Goal: Find specific page/section: Find specific page/section

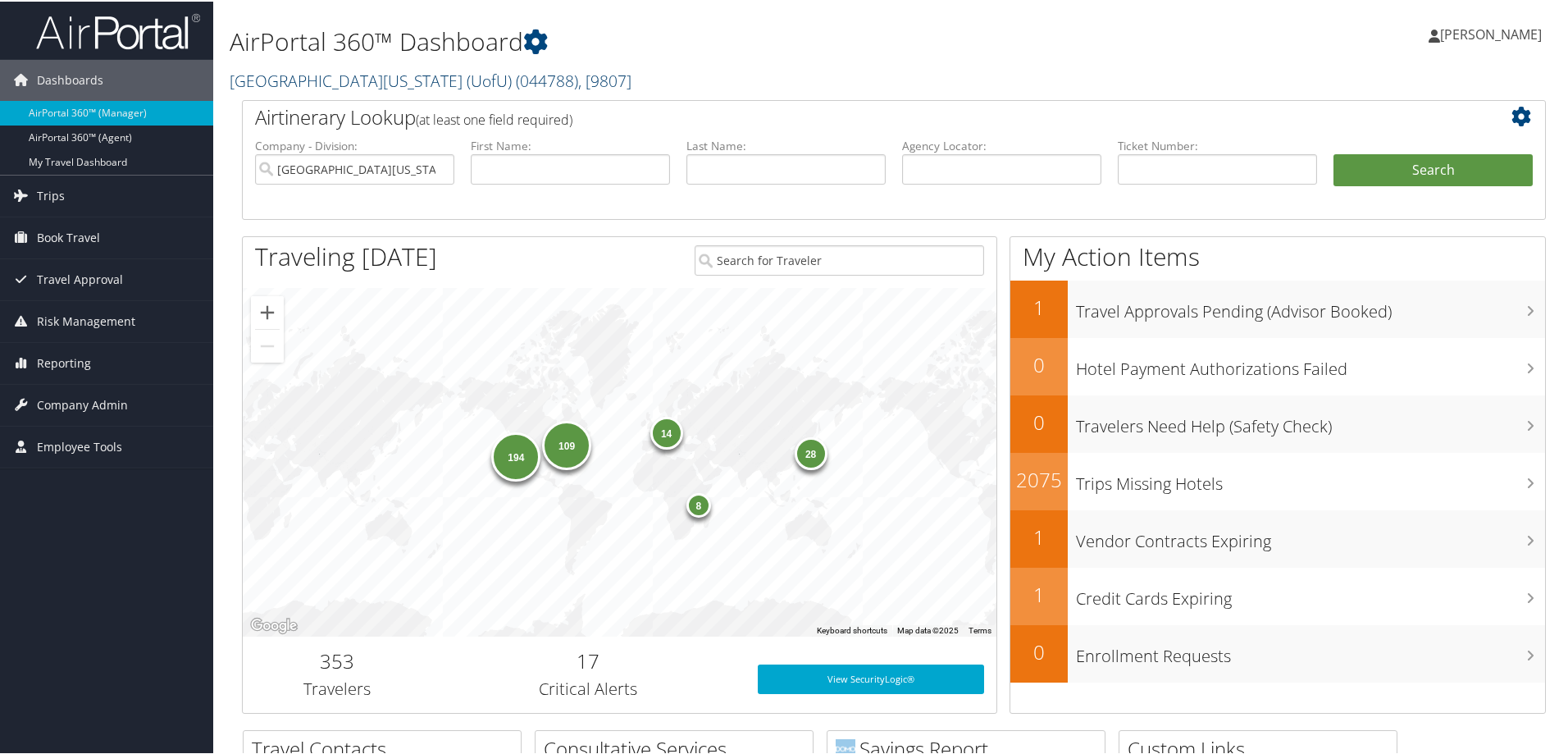
click at [578, 79] on span ", [ 9807 ]" at bounding box center [604, 79] width 53 height 22
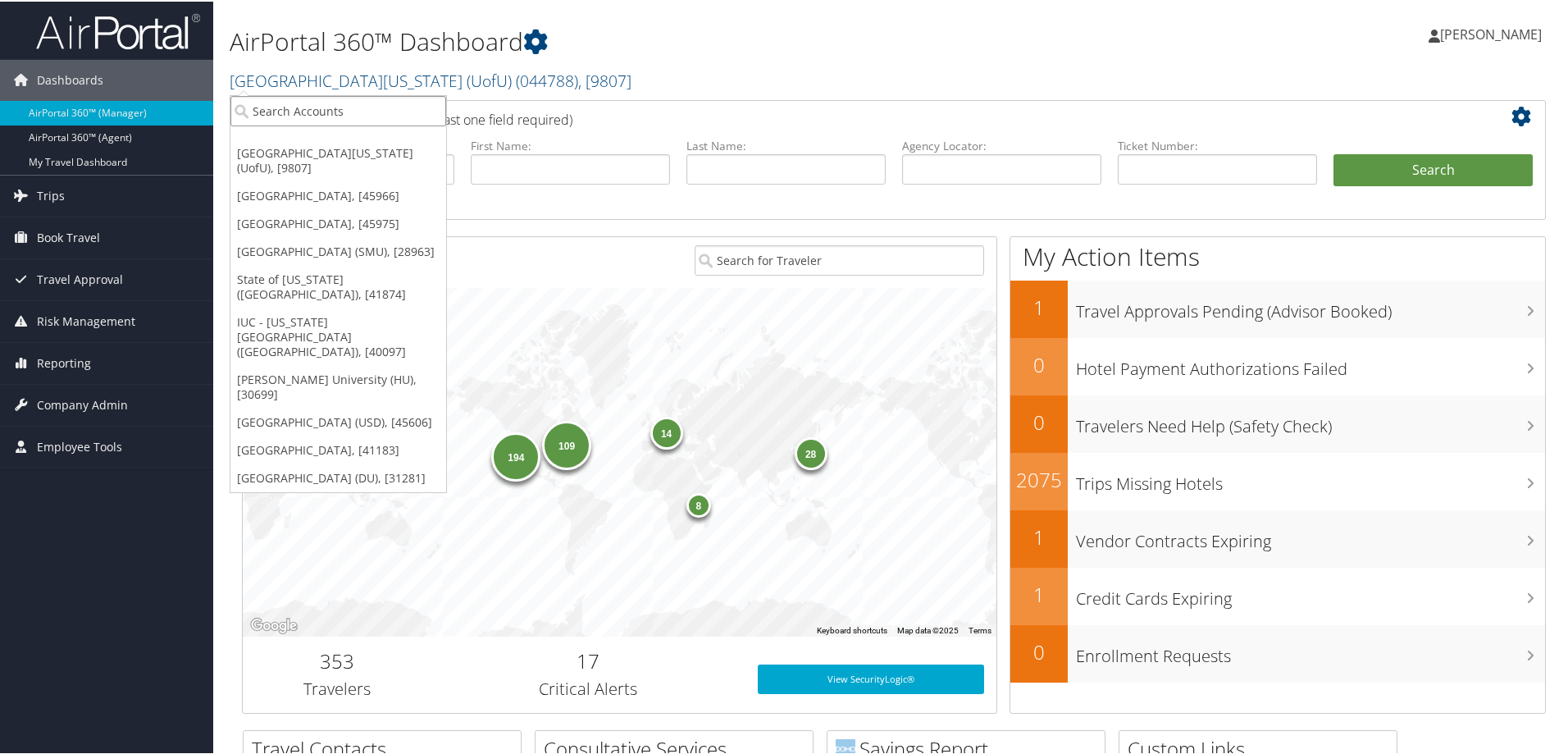
click at [349, 106] on input "search" at bounding box center [339, 109] width 216 height 30
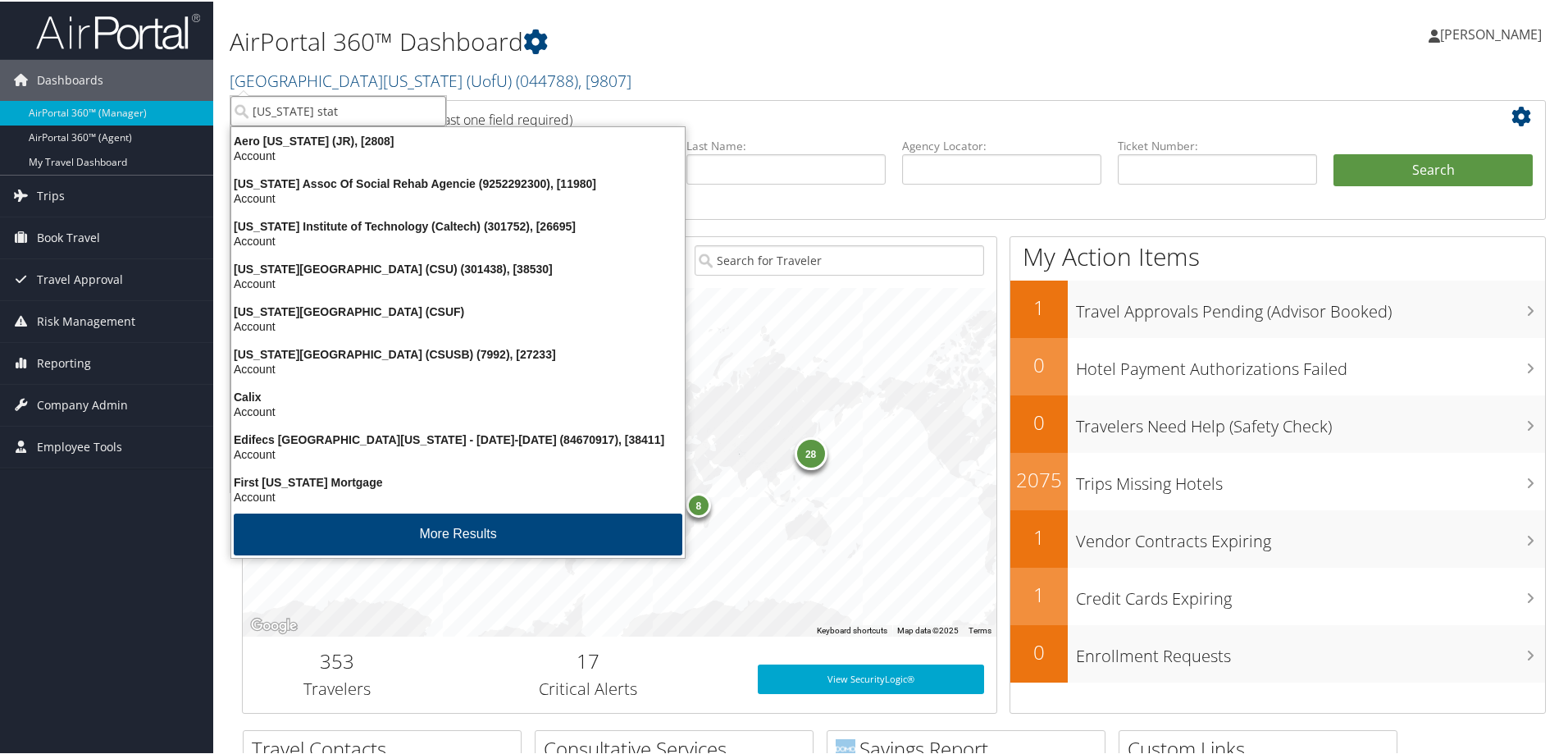
type input "california state"
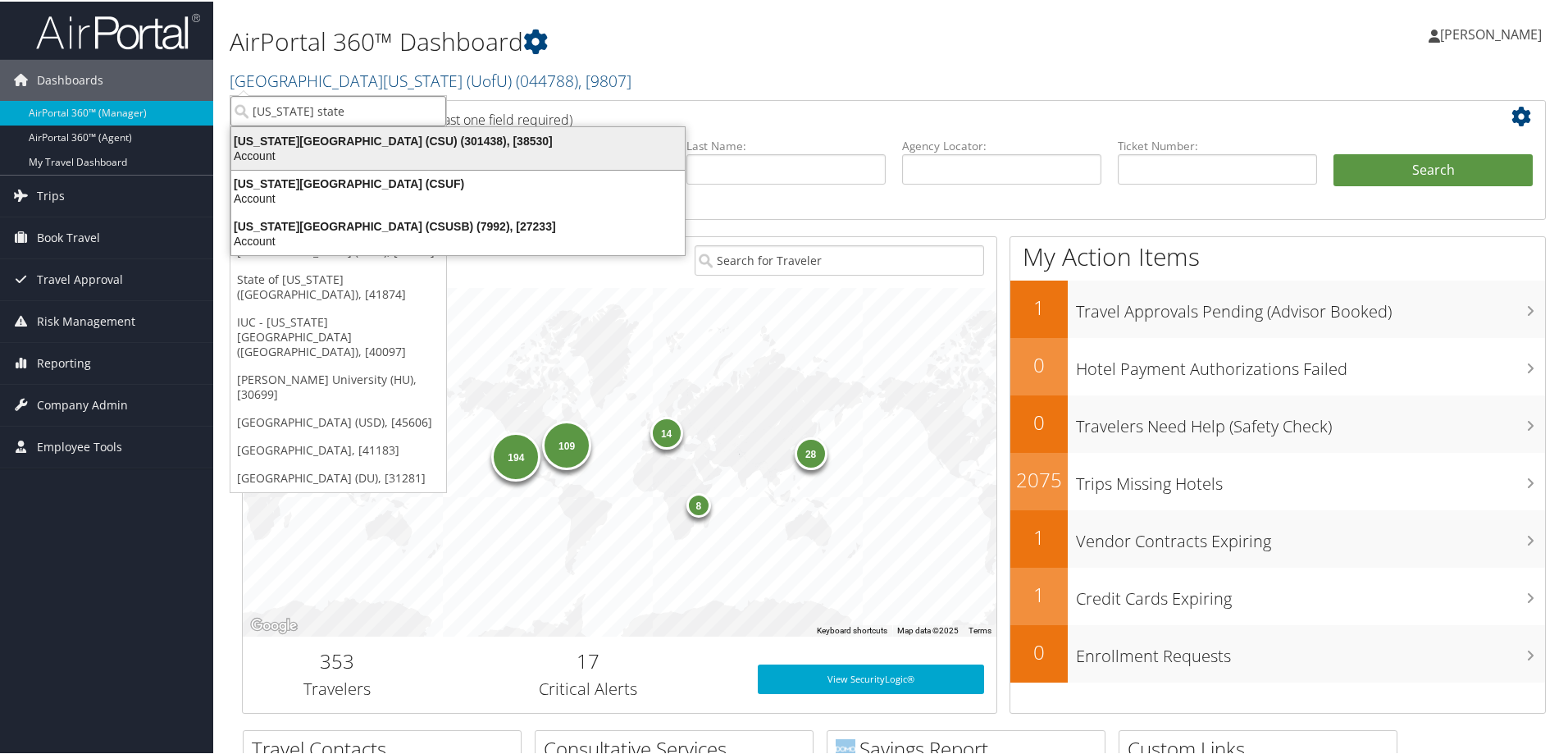
click at [380, 137] on div "California State University (CSU) (301438), [38530]" at bounding box center [458, 139] width 473 height 15
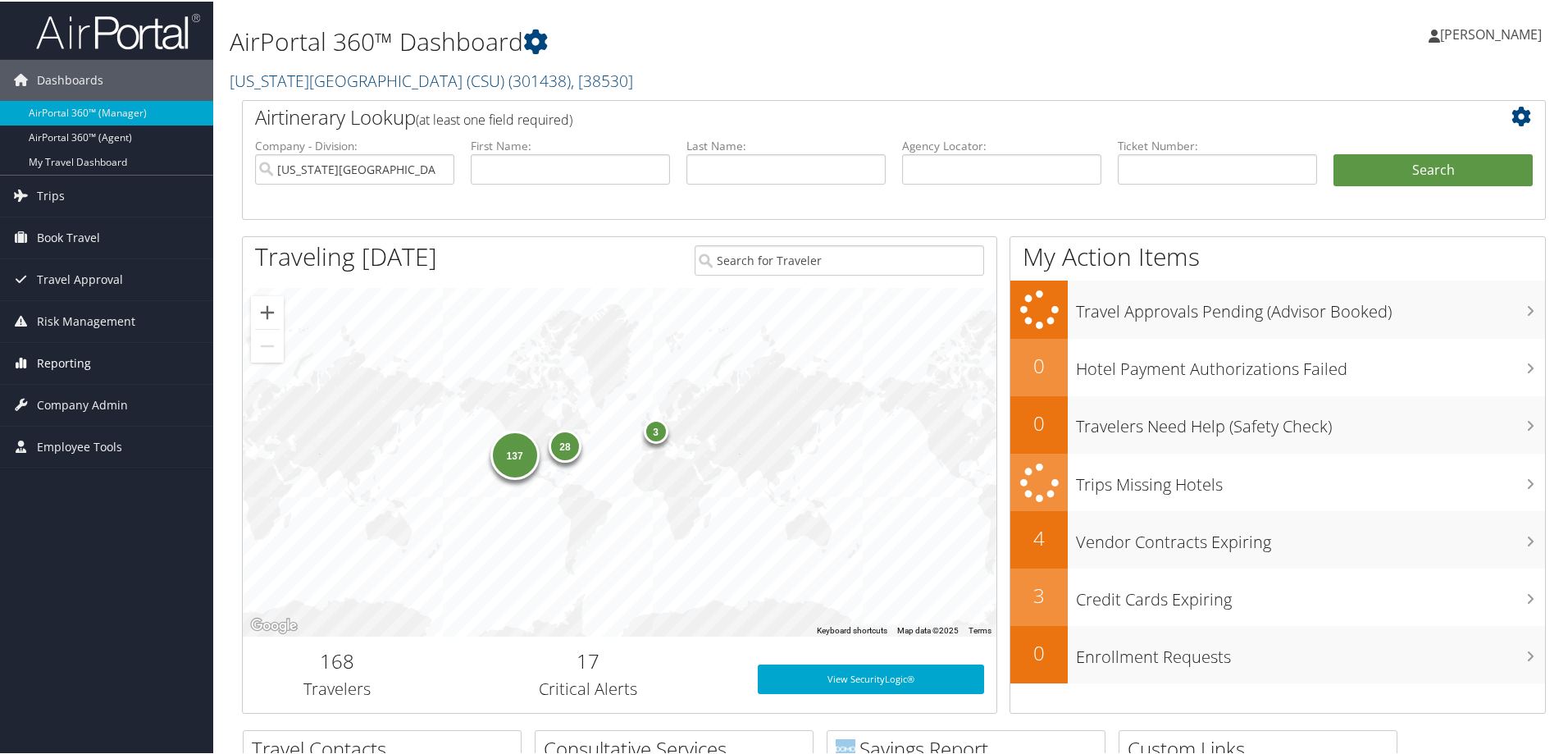
click at [80, 365] on span "Reporting" at bounding box center [64, 362] width 54 height 41
click at [77, 531] on span "Company Admin" at bounding box center [82, 526] width 91 height 41
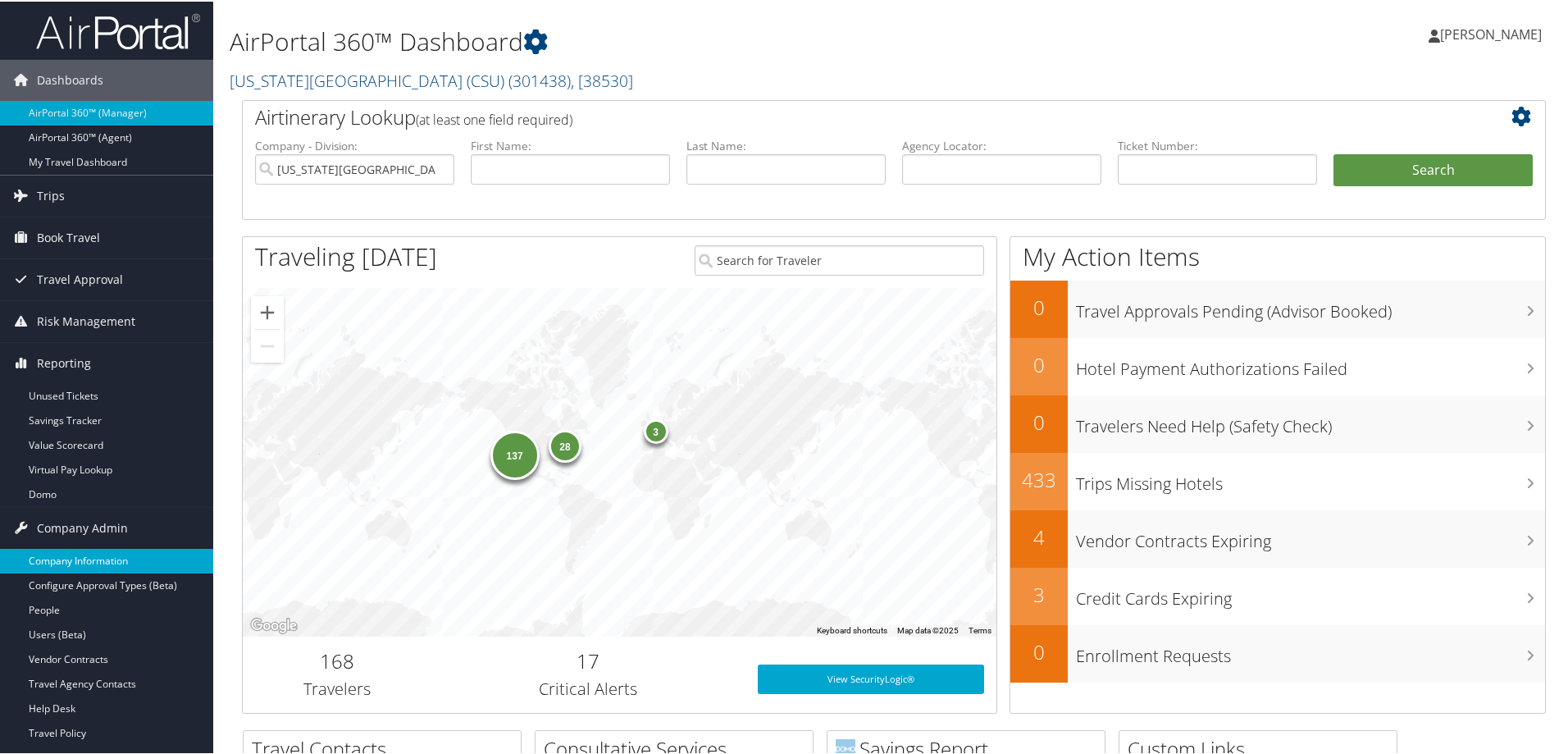
scroll to position [82, 0]
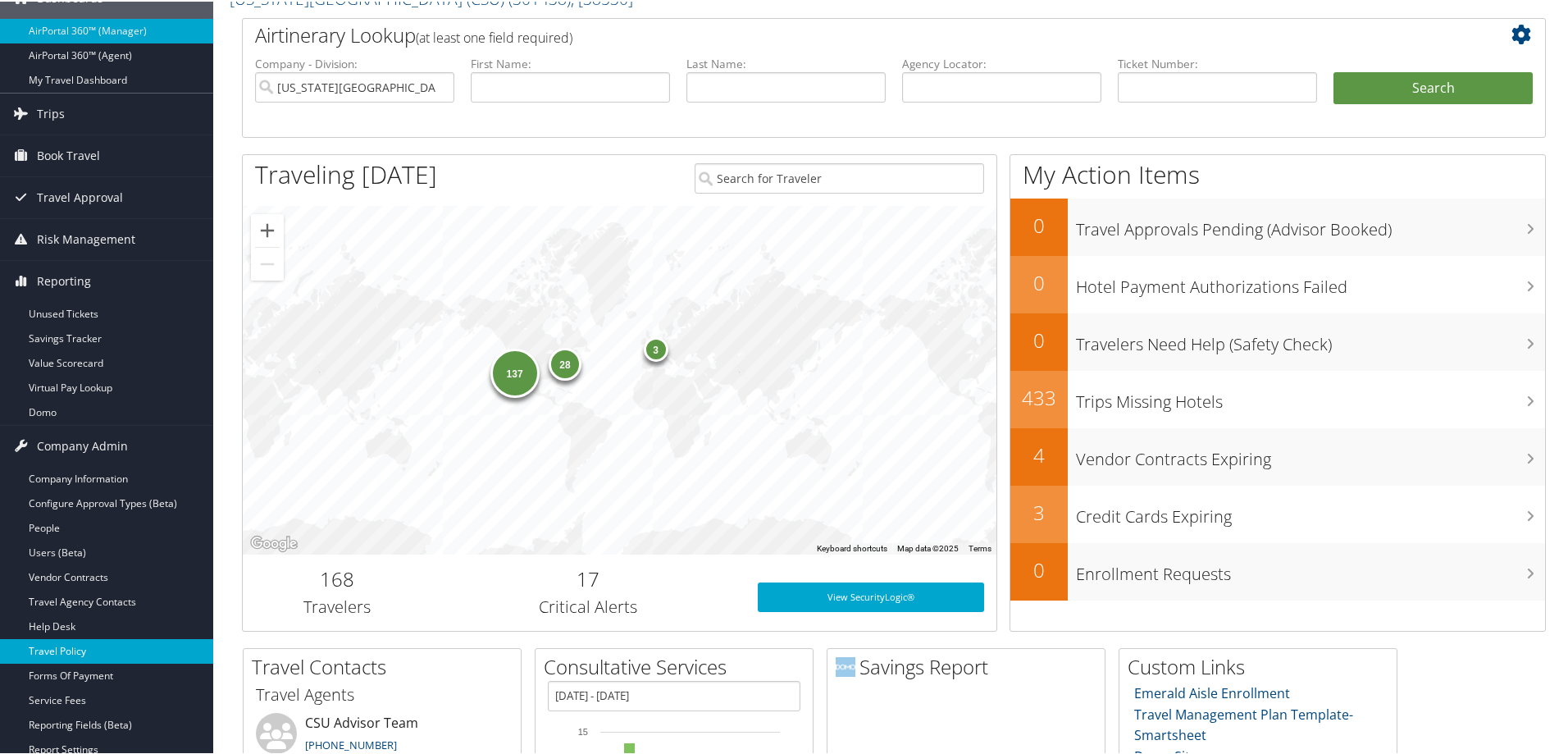
click at [77, 647] on link "Travel Policy" at bounding box center [106, 649] width 213 height 25
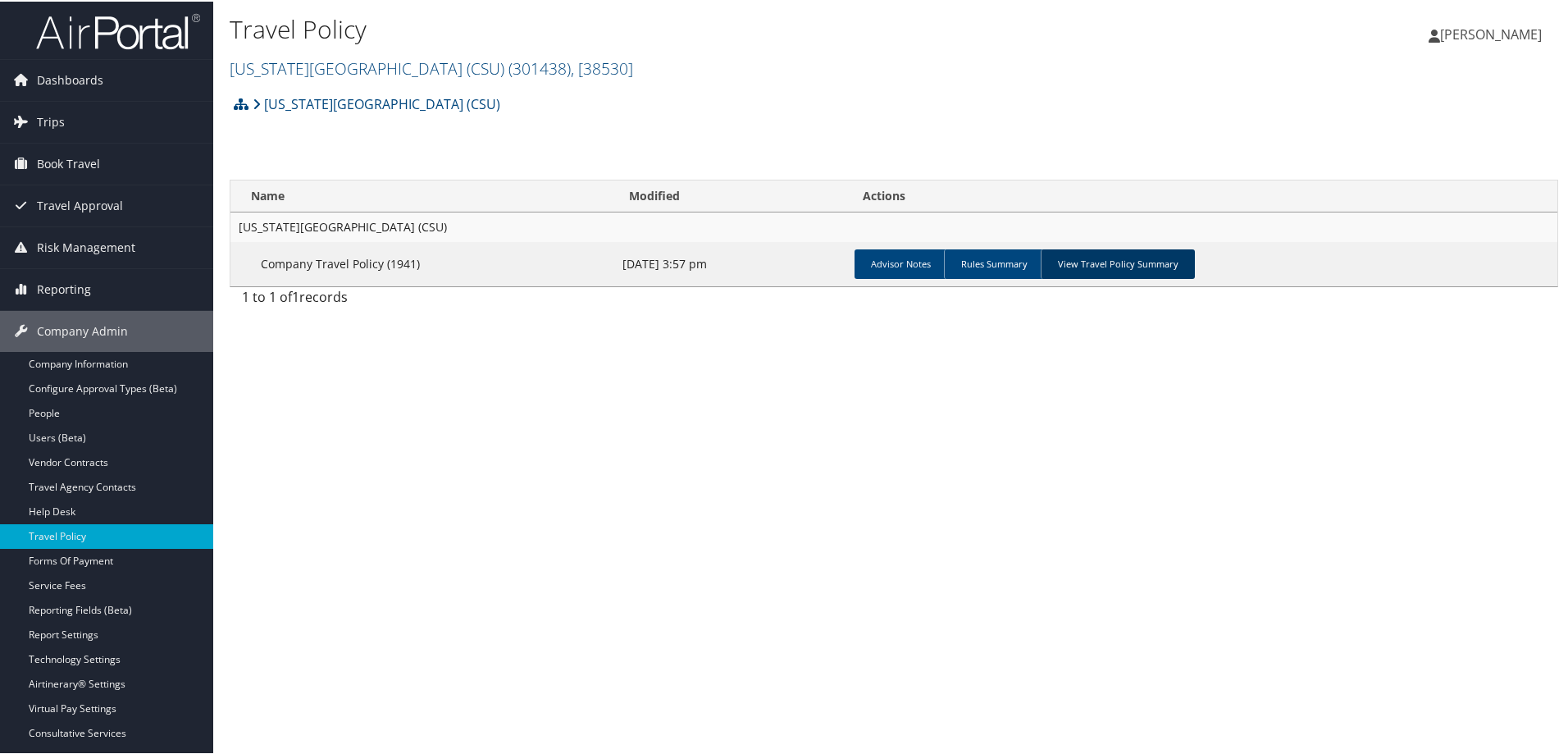
click at [1076, 260] on link "View Travel Policy Summary" at bounding box center [1118, 263] width 154 height 30
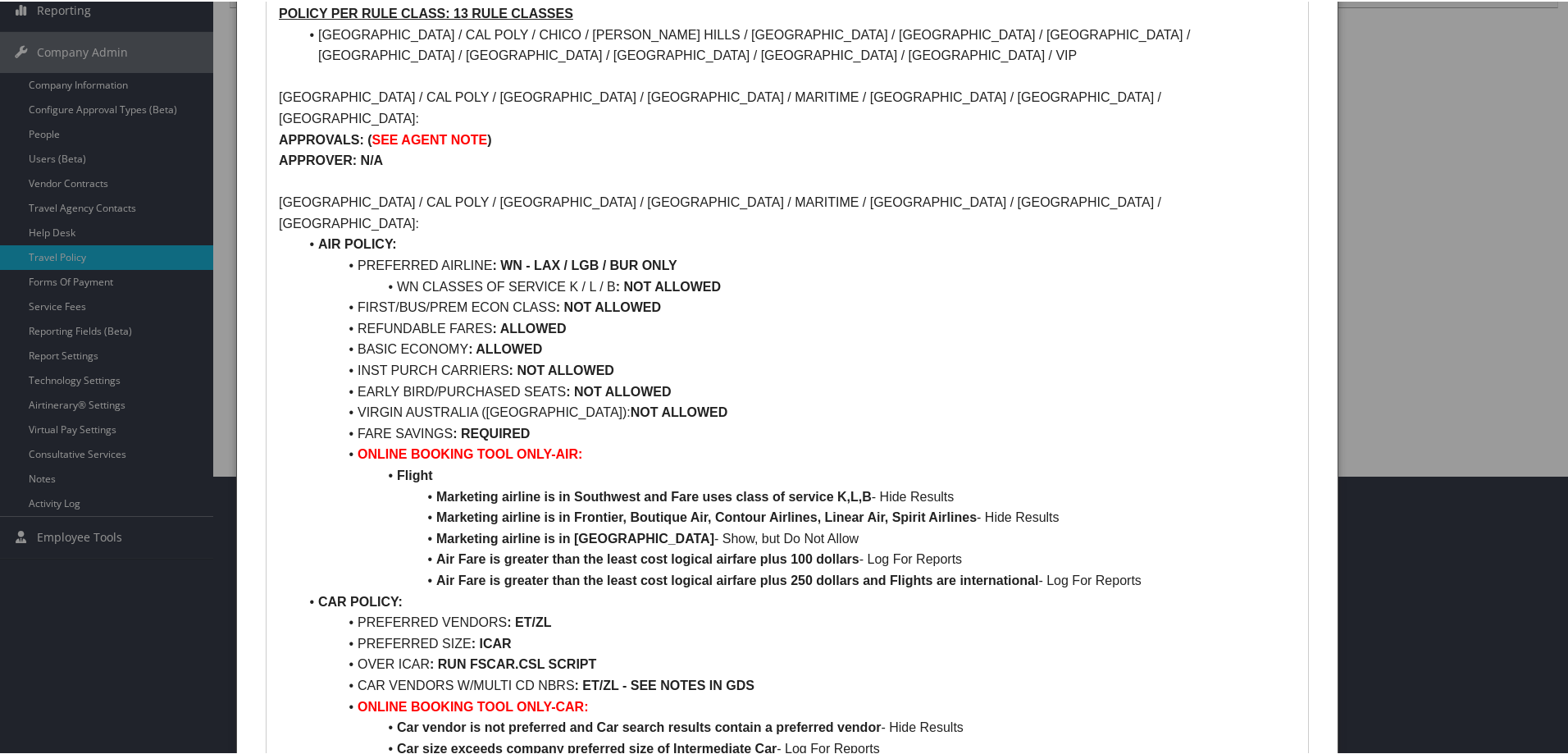
scroll to position [82, 0]
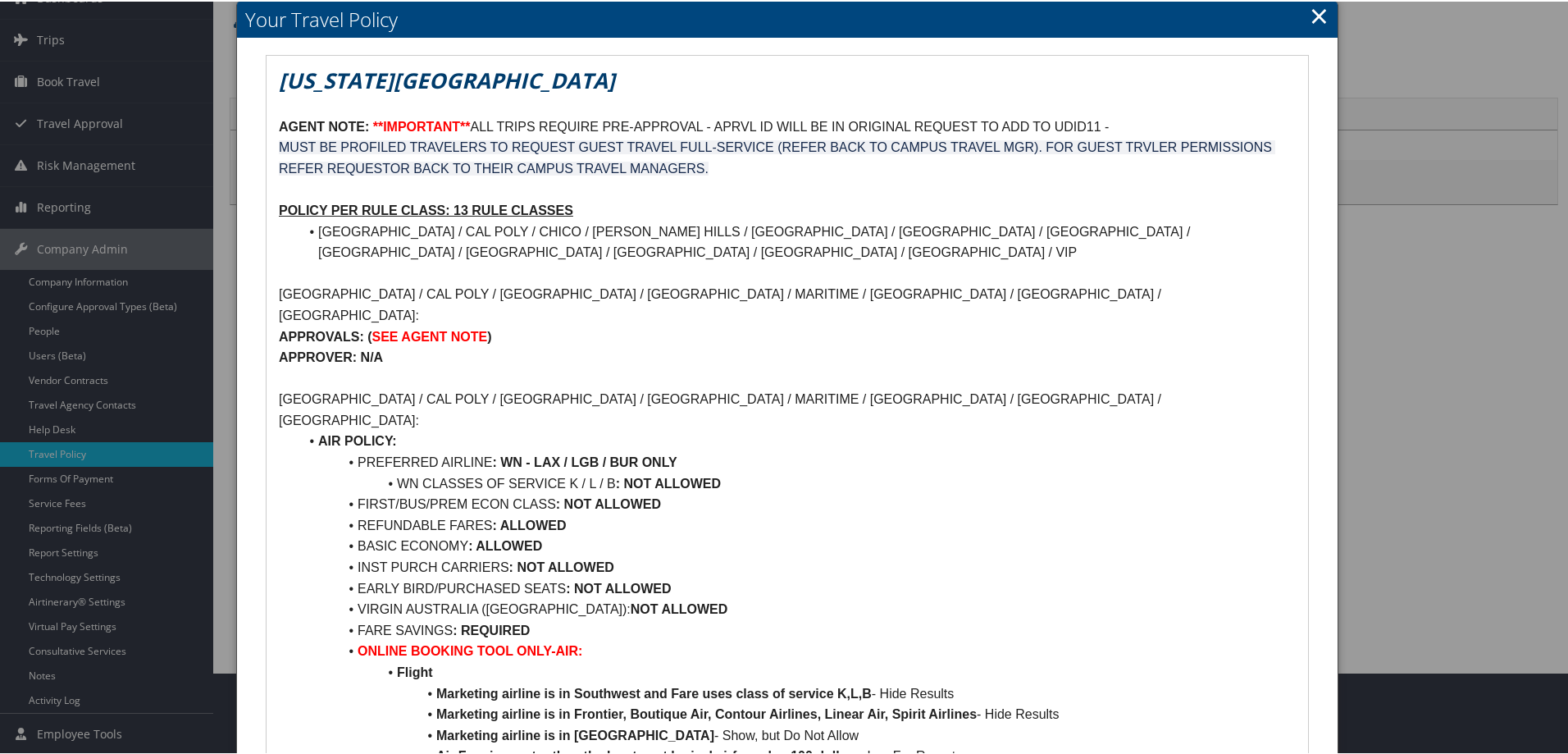
click at [1309, 21] on link "×" at bounding box center [1318, 14] width 19 height 33
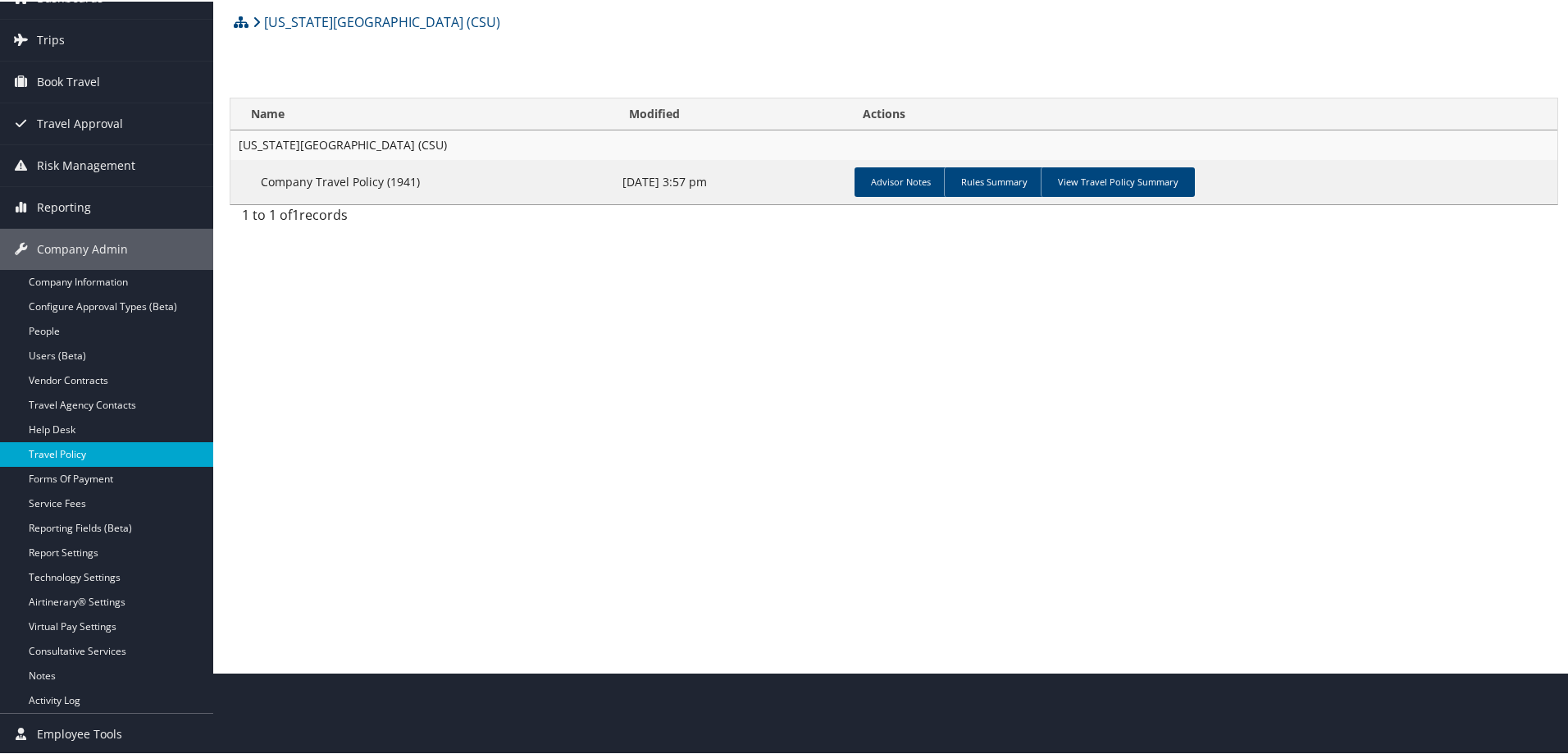
click at [117, 451] on link "Travel Policy" at bounding box center [106, 452] width 213 height 25
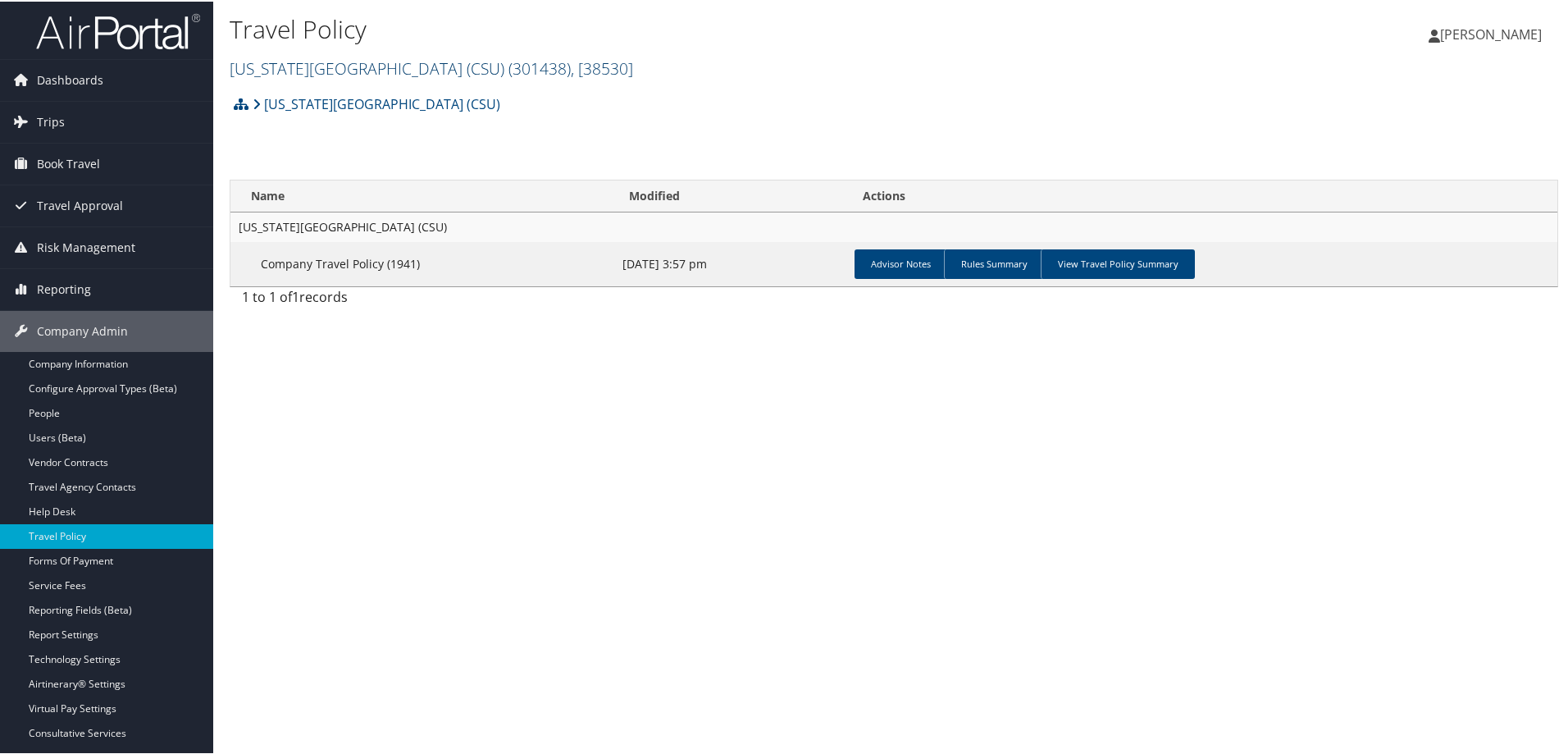
click at [570, 65] on span ", [ 38530 ]" at bounding box center [601, 67] width 62 height 22
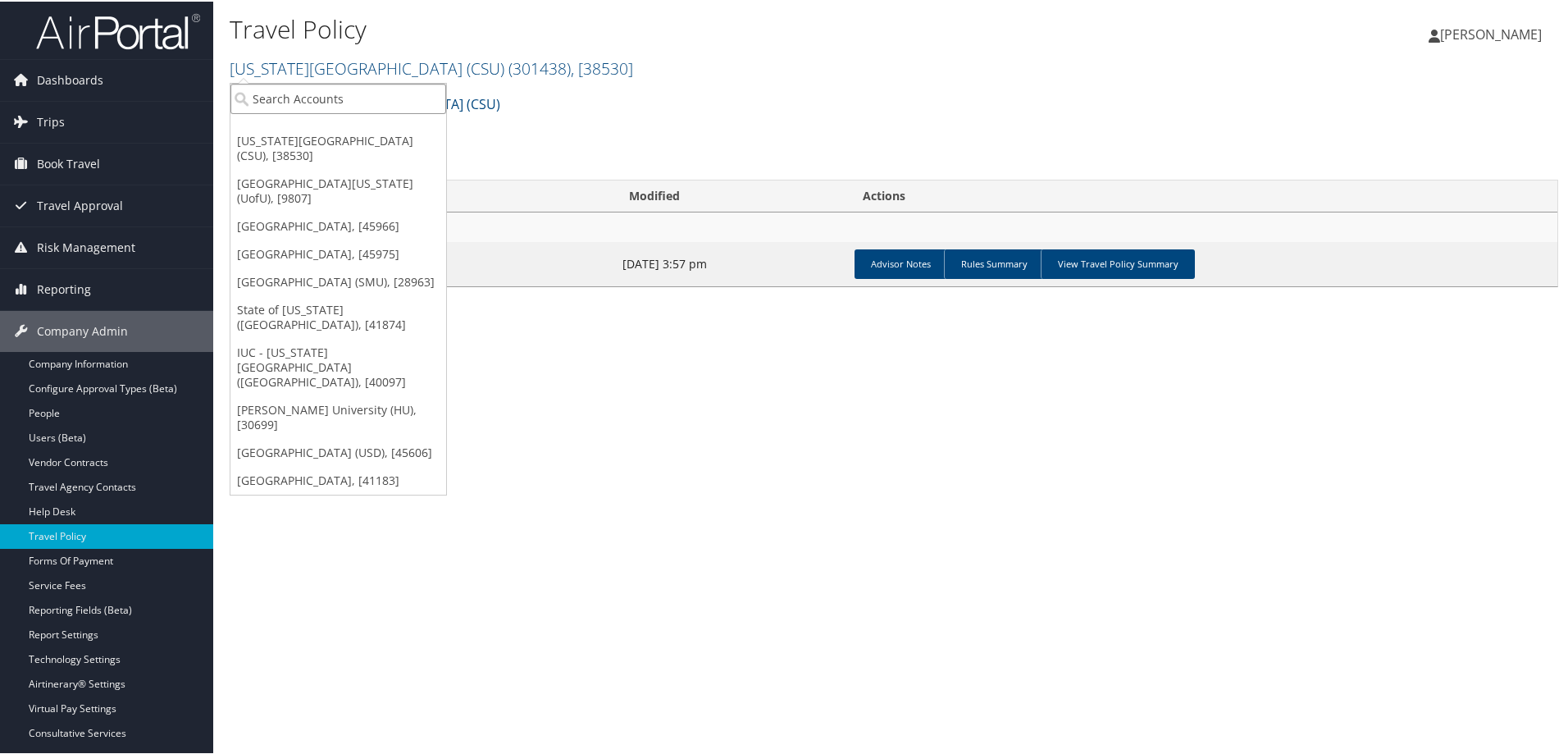
click at [383, 99] on input "search" at bounding box center [339, 97] width 216 height 30
type input "msu"
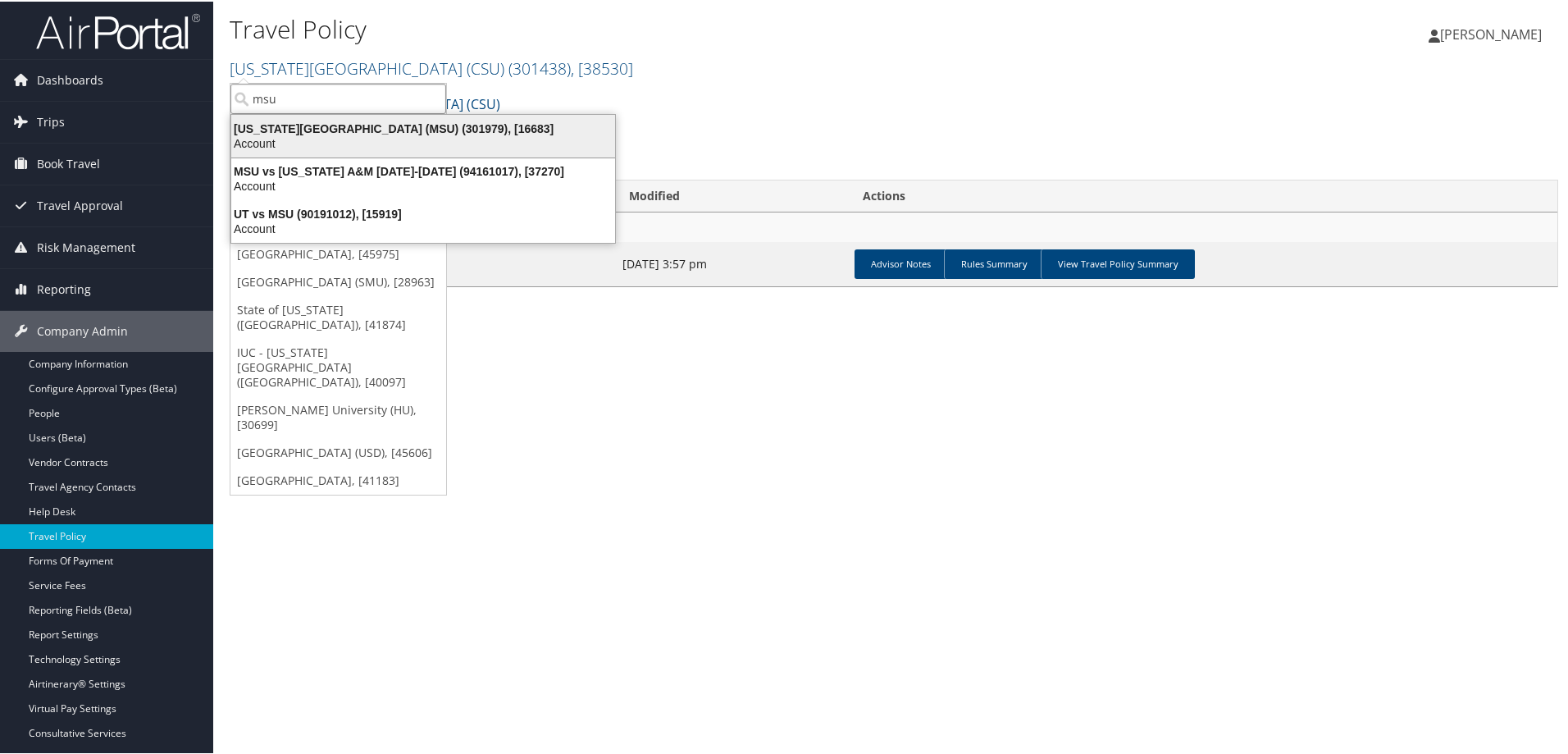
click at [379, 140] on div "Account" at bounding box center [423, 142] width 403 height 15
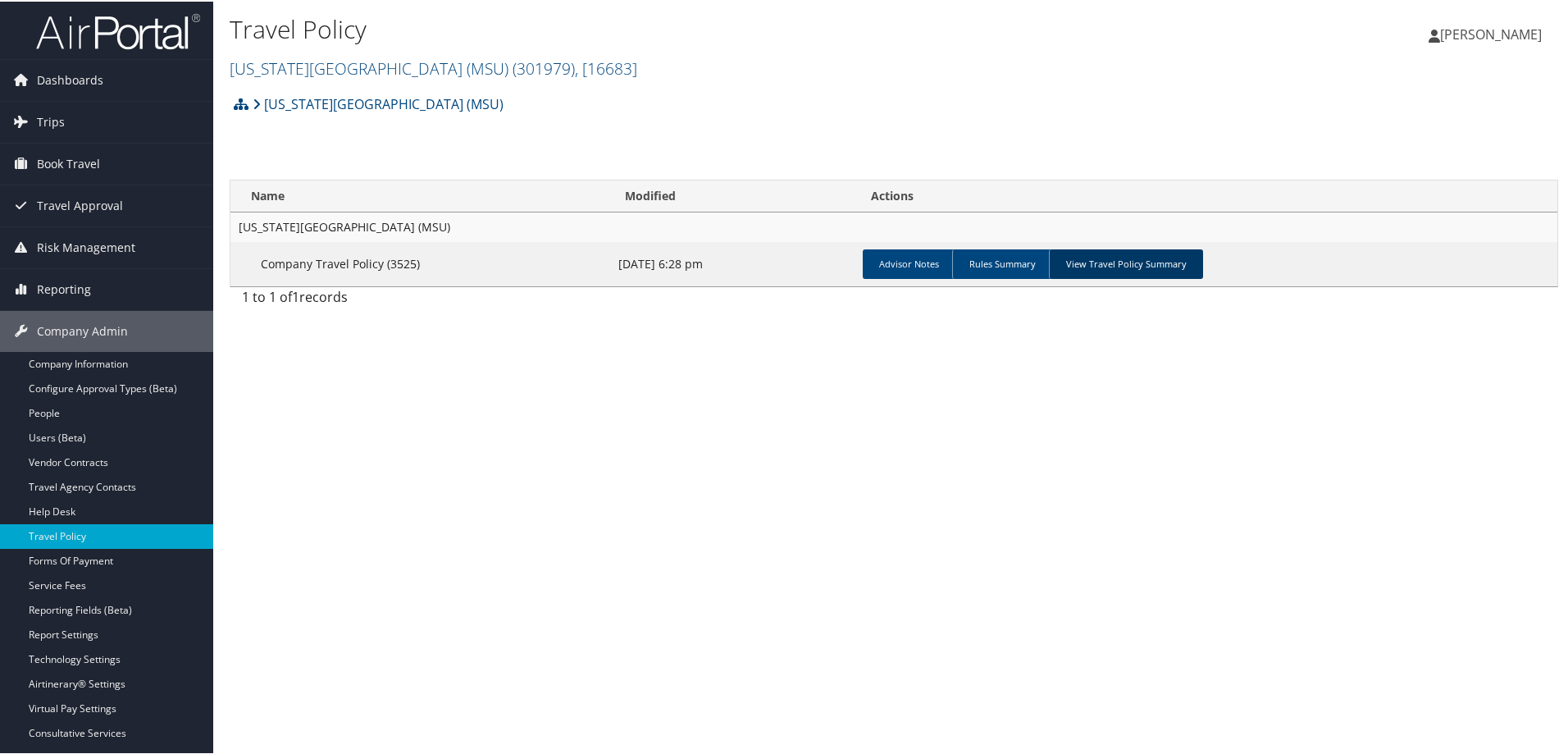
click at [1088, 264] on link "View Travel Policy Summary" at bounding box center [1126, 263] width 154 height 30
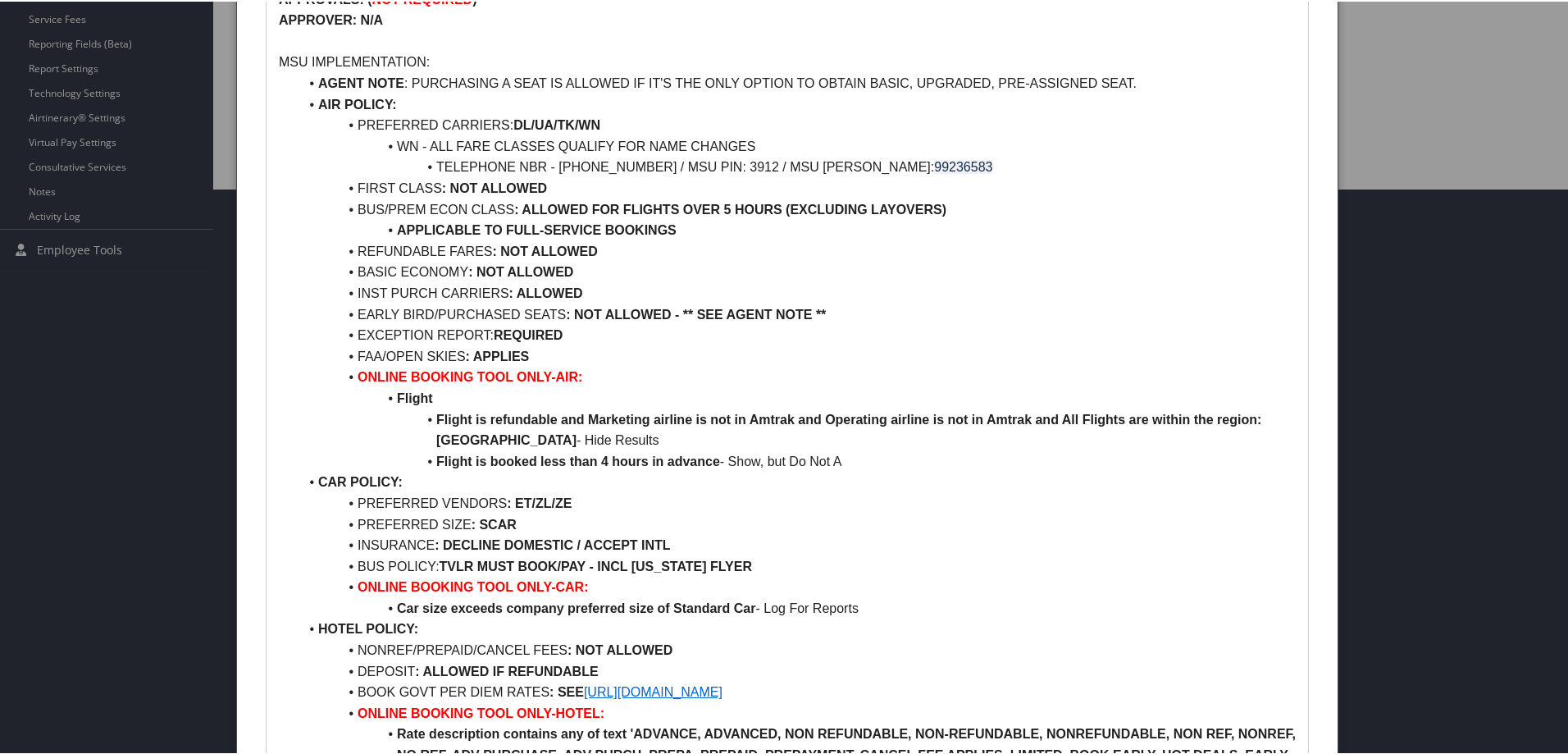
scroll to position [553, 0]
